Goal: Task Accomplishment & Management: Manage account settings

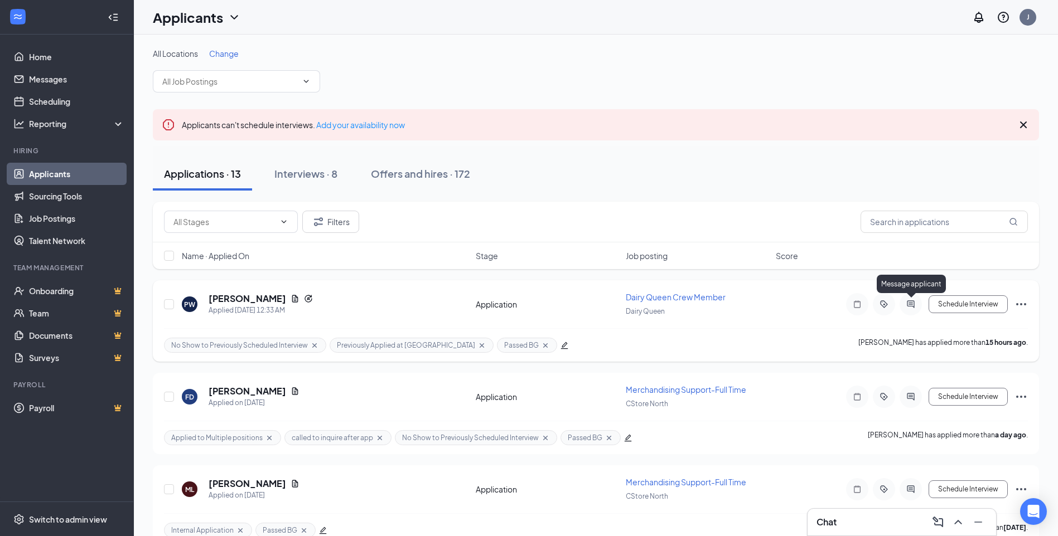
click at [906, 302] on icon "ActiveChat" at bounding box center [910, 304] width 13 height 9
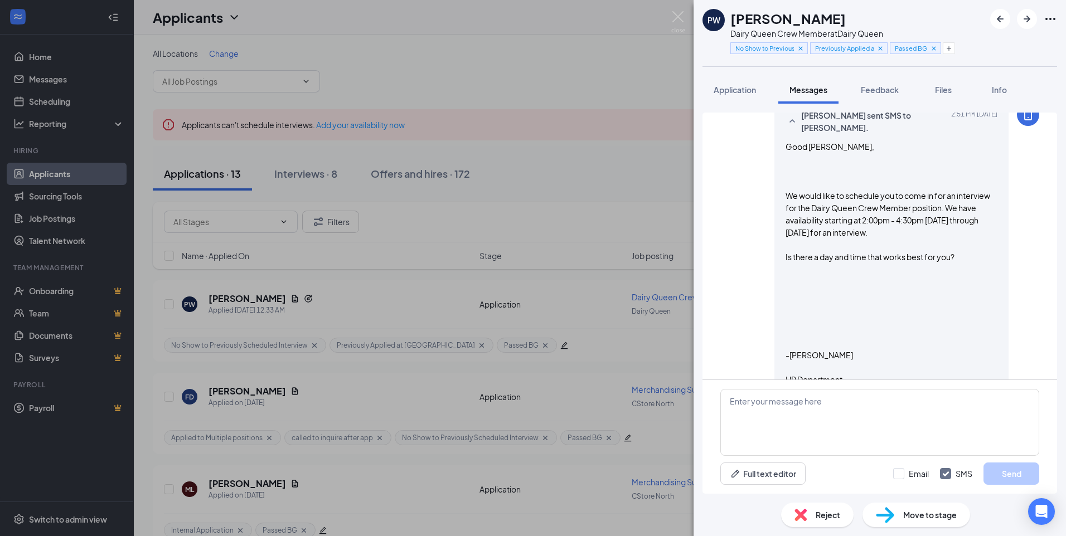
scroll to position [457, 0]
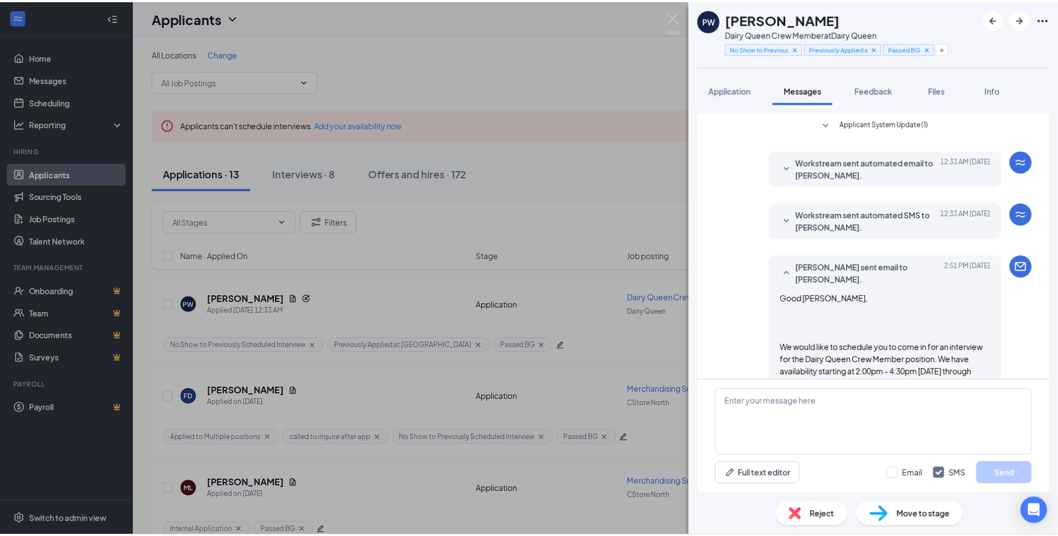
scroll to position [335, 0]
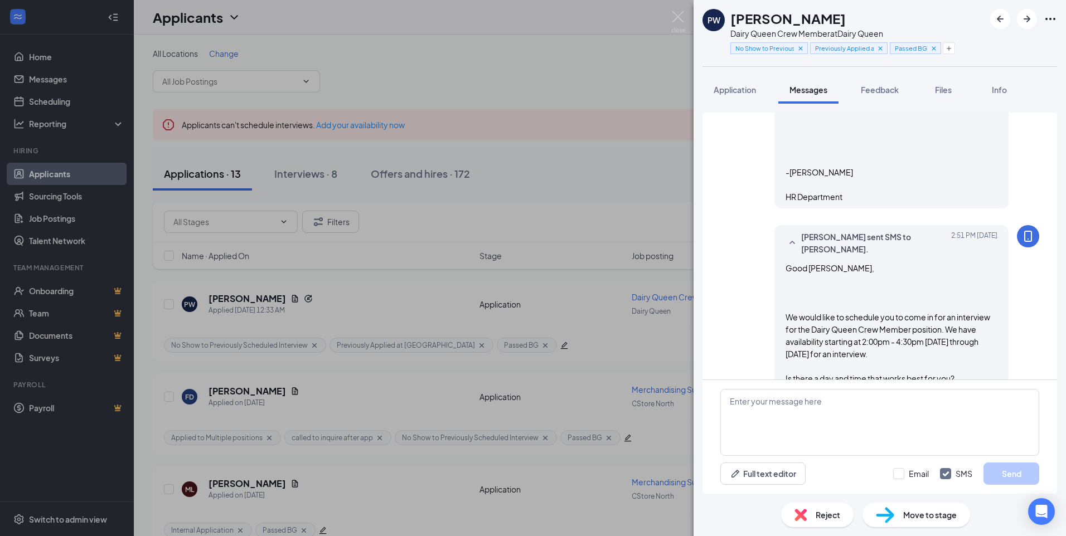
click at [686, 12] on div "PW [PERSON_NAME] Dairy Queen Crew Member at Dairy Queen No Show to Previously S…" at bounding box center [533, 268] width 1066 height 536
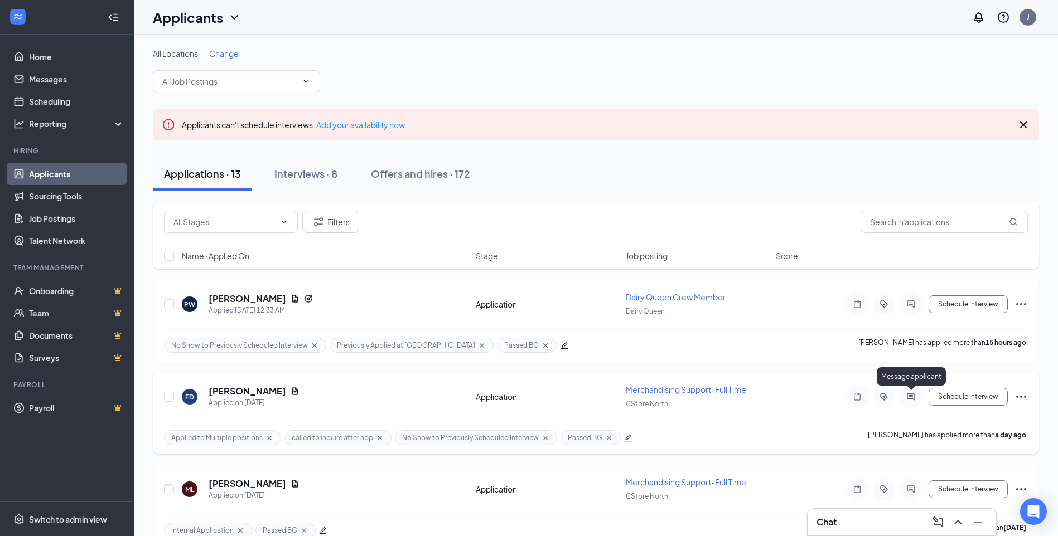
click at [907, 399] on icon "ActiveChat" at bounding box center [910, 397] width 13 height 9
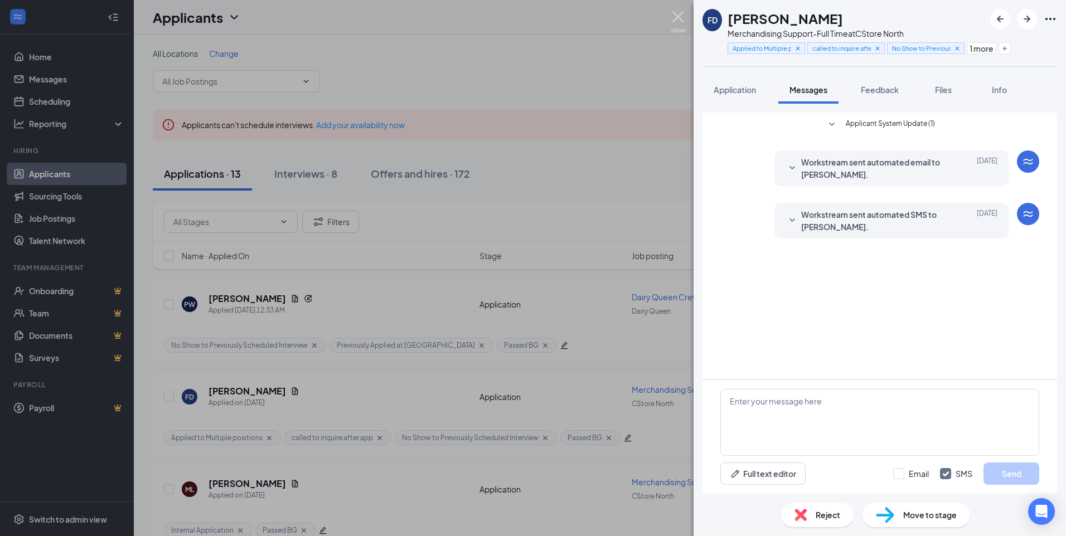
click at [675, 16] on img at bounding box center [678, 22] width 14 height 22
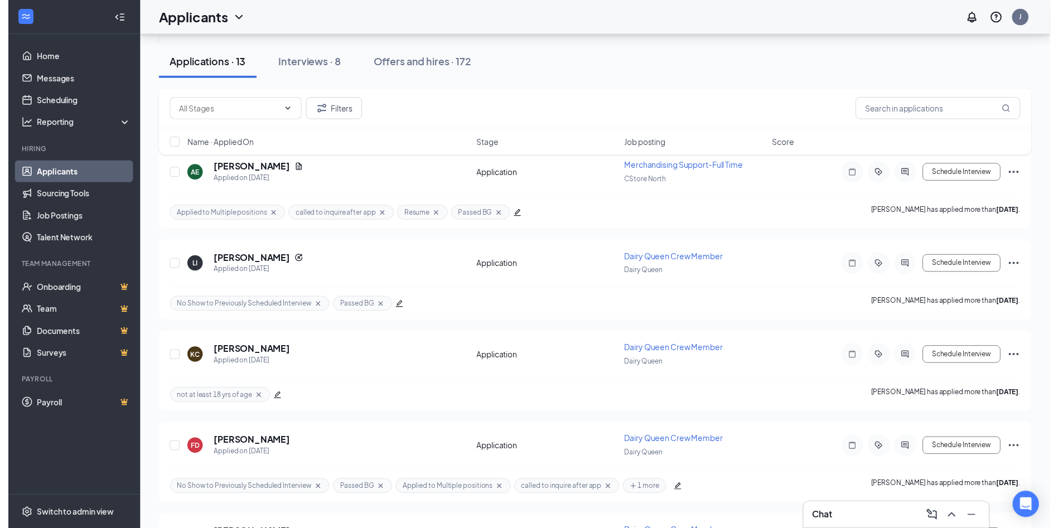
scroll to position [502, 0]
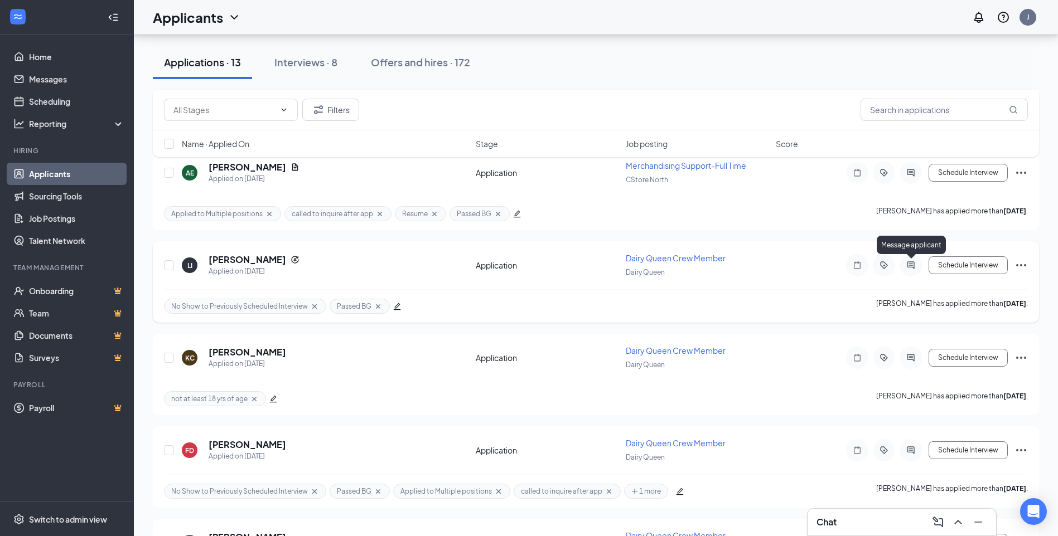
click at [911, 269] on icon "ActiveChat" at bounding box center [910, 265] width 13 height 9
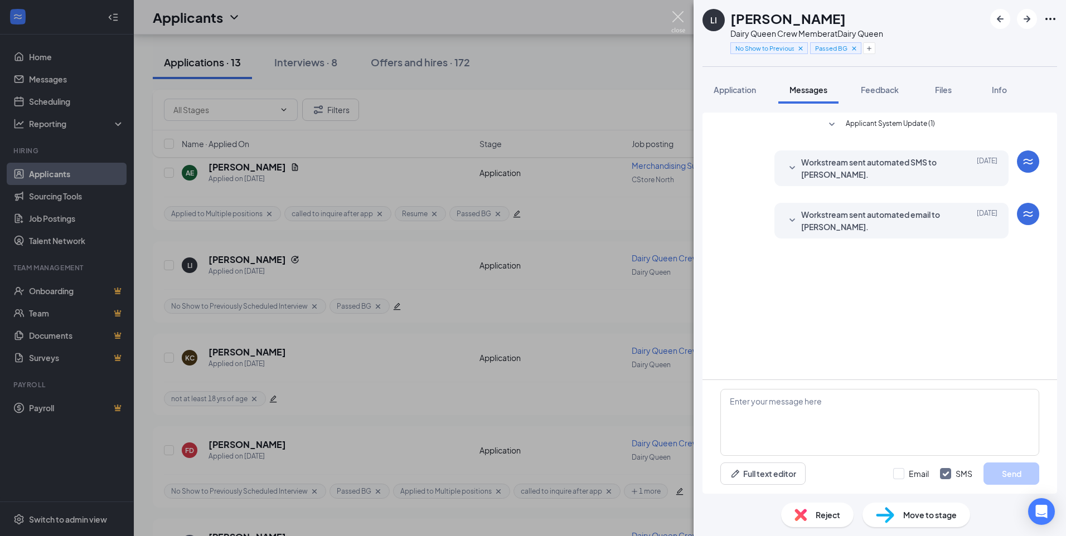
click at [679, 19] on img at bounding box center [678, 22] width 14 height 22
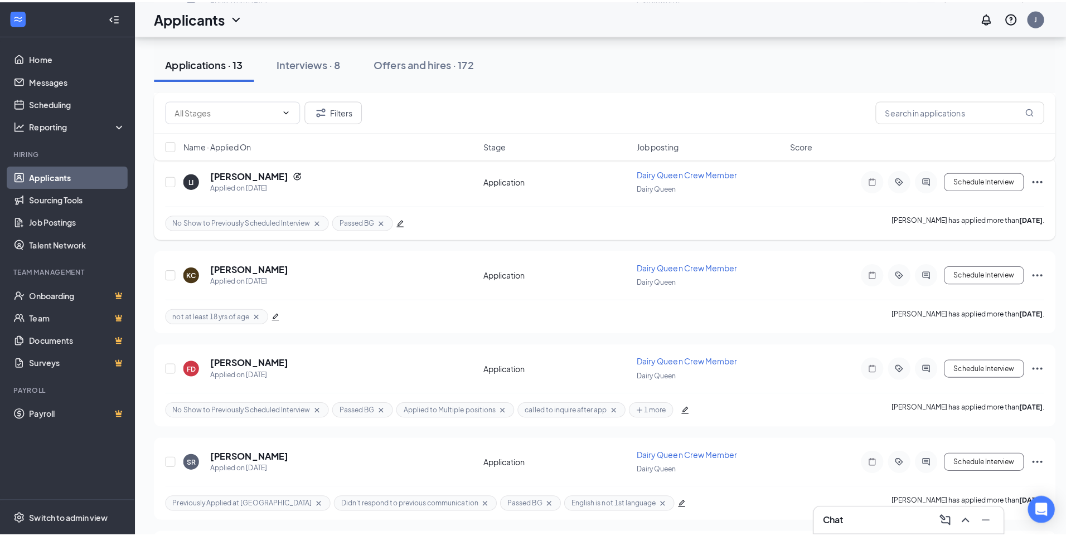
scroll to position [613, 0]
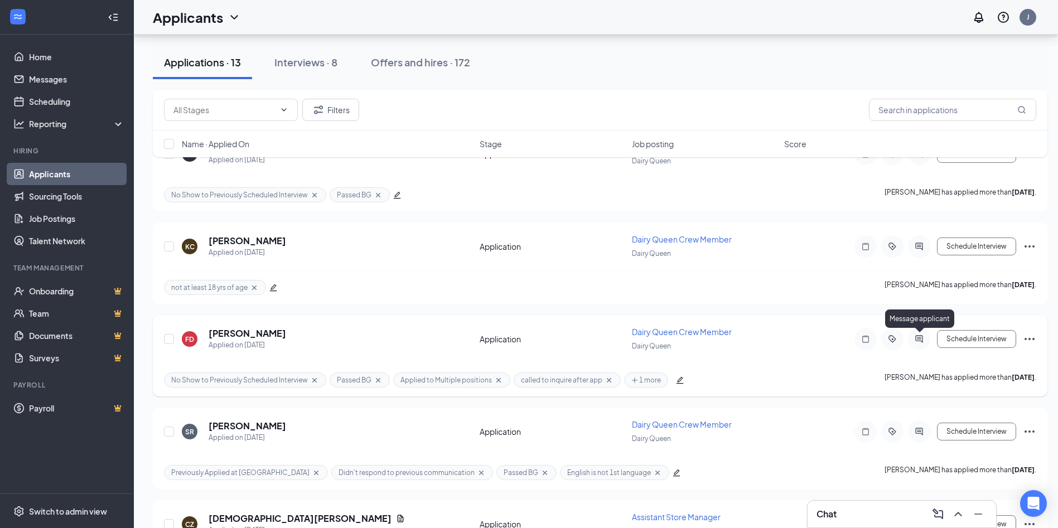
click at [915, 339] on icon "ActiveChat" at bounding box center [918, 339] width 13 height 9
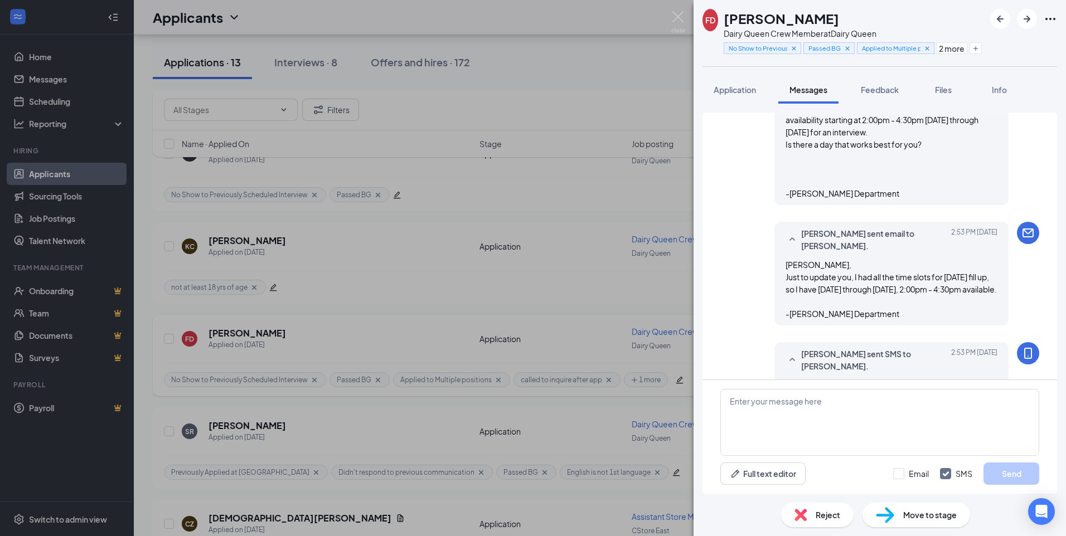
scroll to position [682, 0]
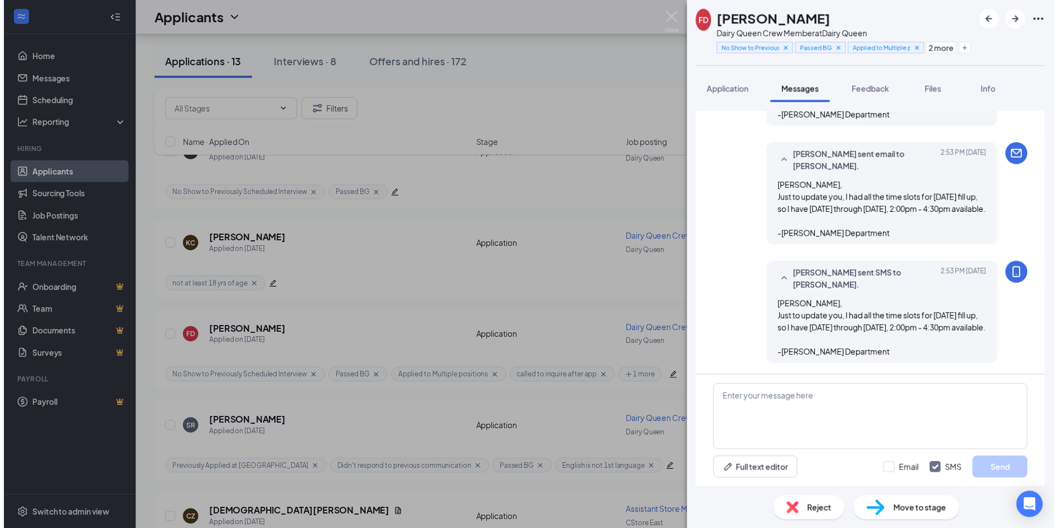
scroll to position [682, 0]
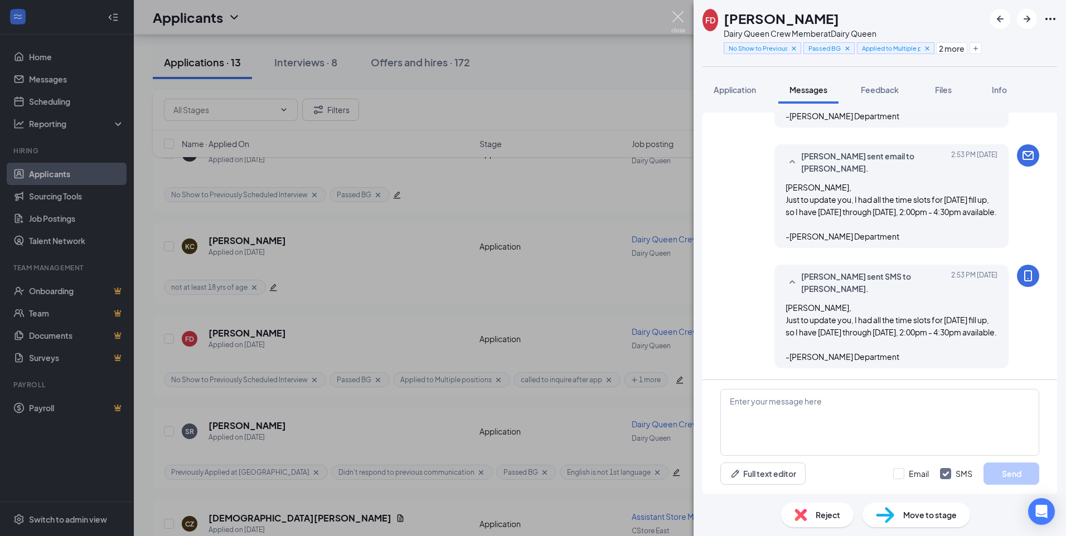
click at [678, 12] on img at bounding box center [678, 22] width 14 height 22
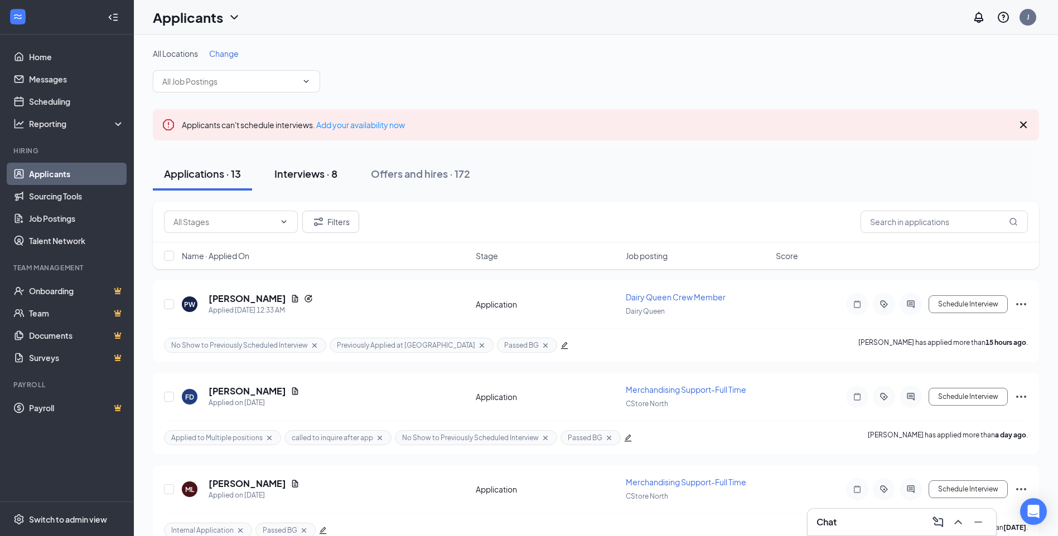
click at [318, 172] on div "Interviews · 8" at bounding box center [305, 174] width 63 height 14
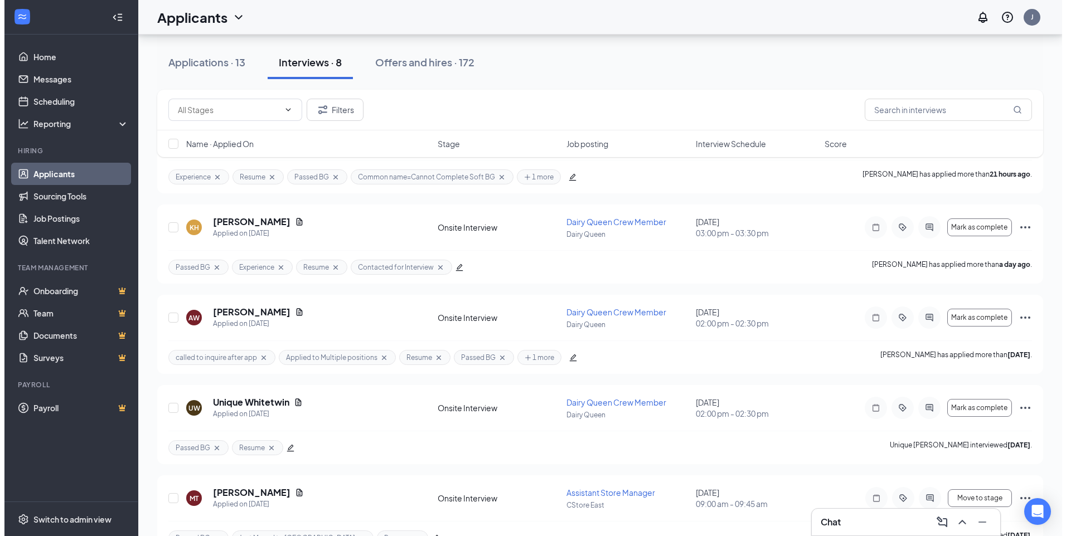
scroll to position [167, 0]
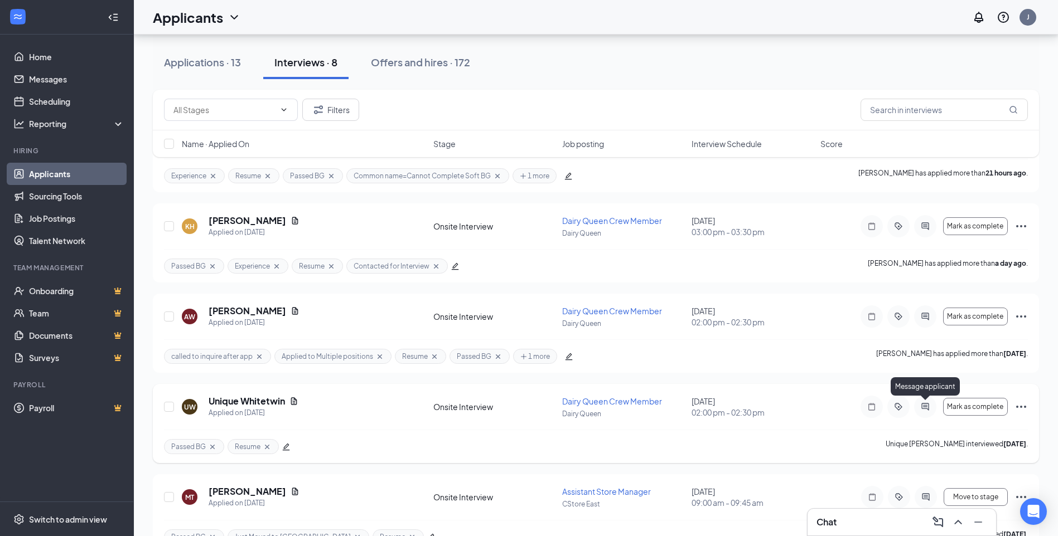
click at [929, 409] on icon "ActiveChat" at bounding box center [924, 406] width 7 height 7
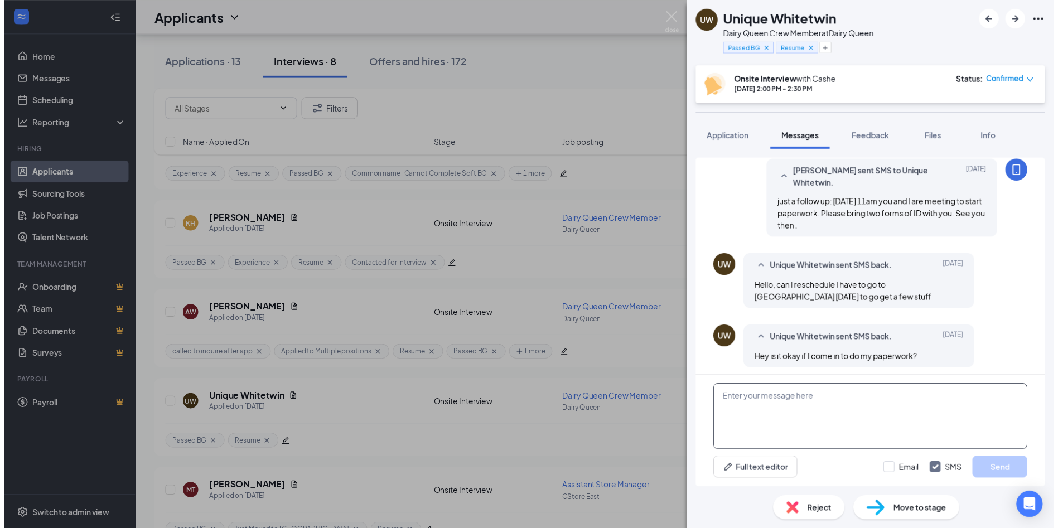
scroll to position [473, 0]
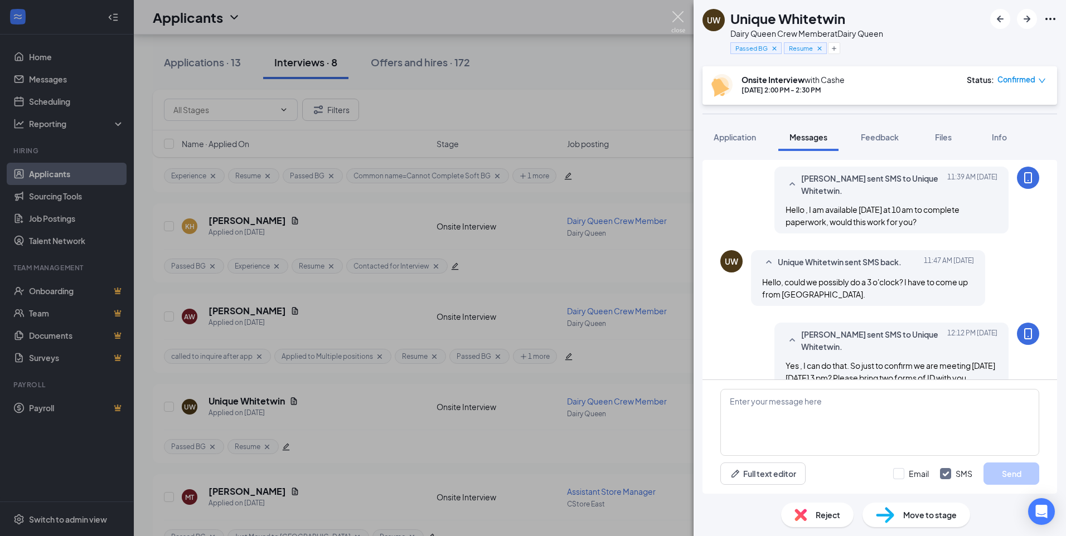
click at [678, 11] on img at bounding box center [678, 22] width 14 height 22
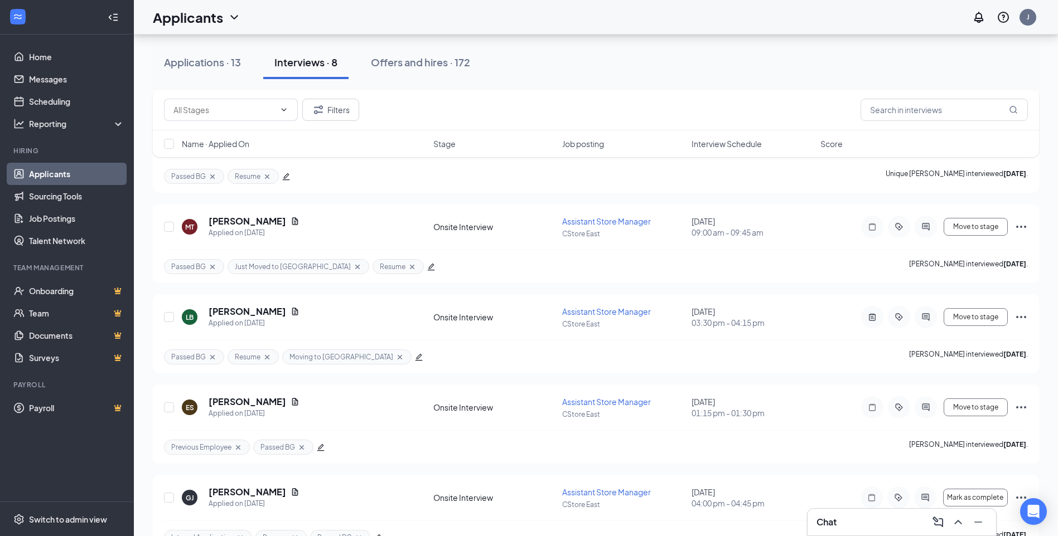
scroll to position [469, 0]
